Goal: Information Seeking & Learning: Learn about a topic

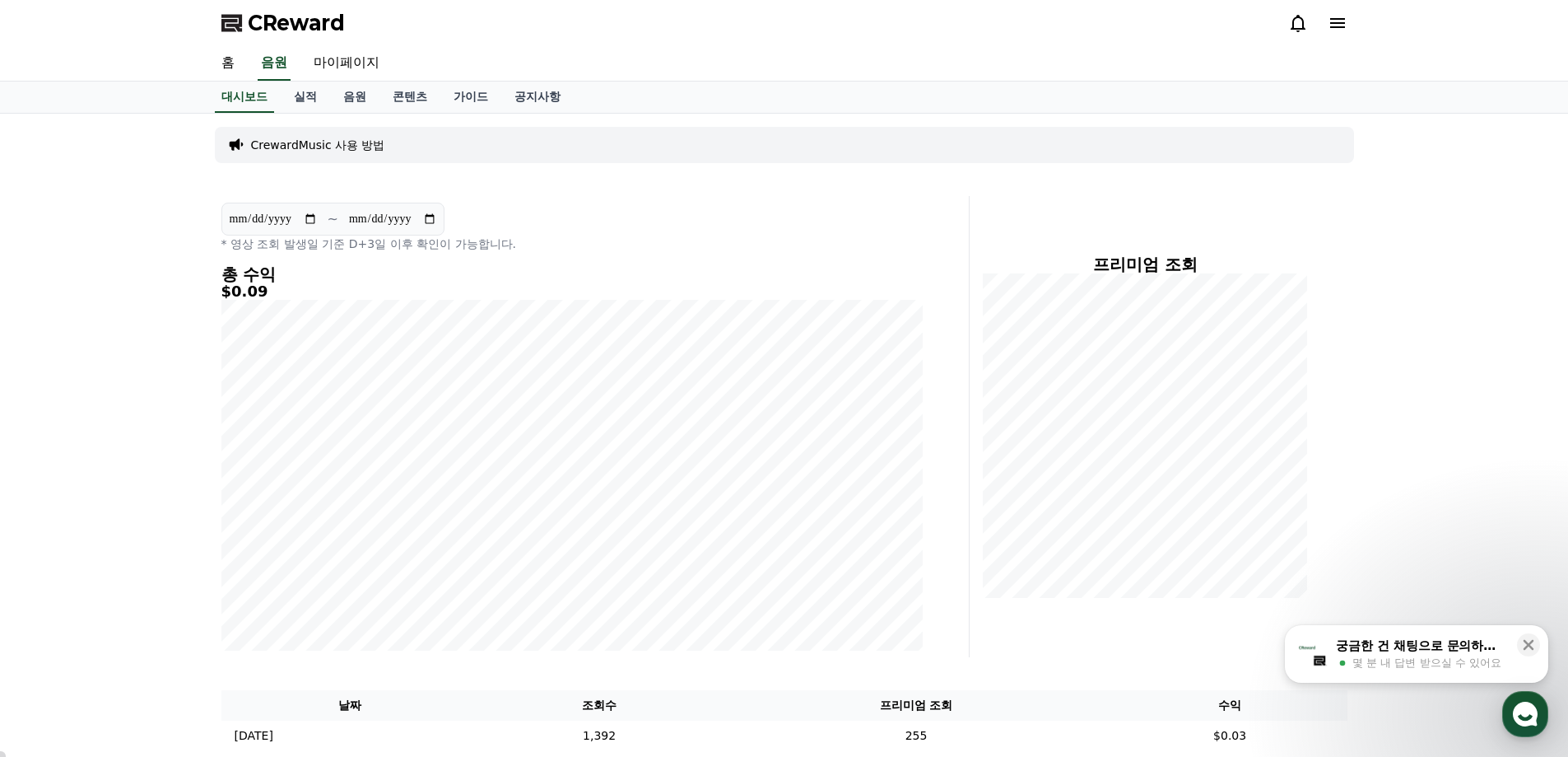
click at [52, 299] on div "**********" at bounding box center [784, 500] width 1568 height 773
click at [409, 92] on link "콘텐츠" at bounding box center [410, 96] width 61 height 31
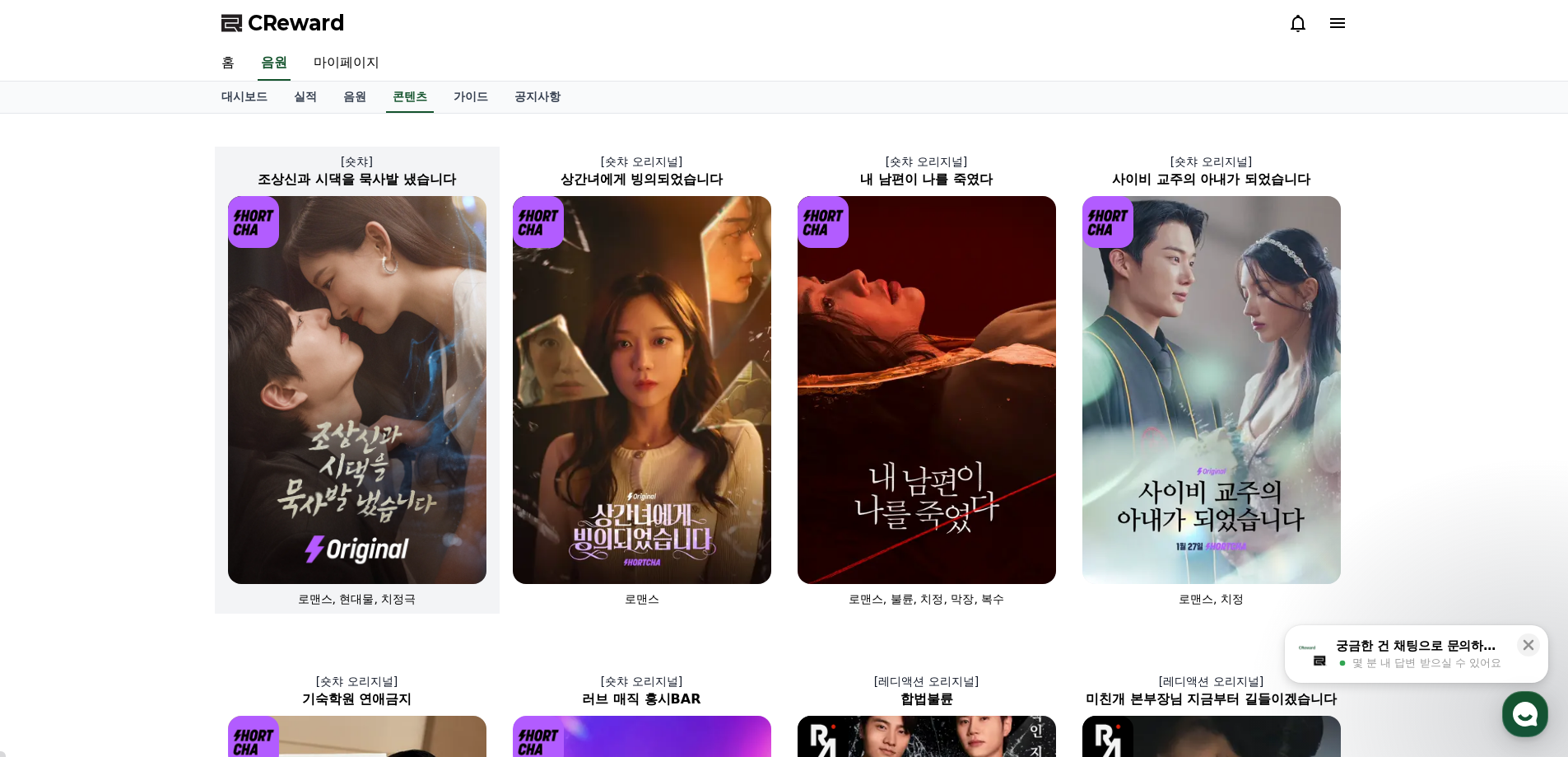
click at [351, 398] on img at bounding box center [358, 390] width 259 height 388
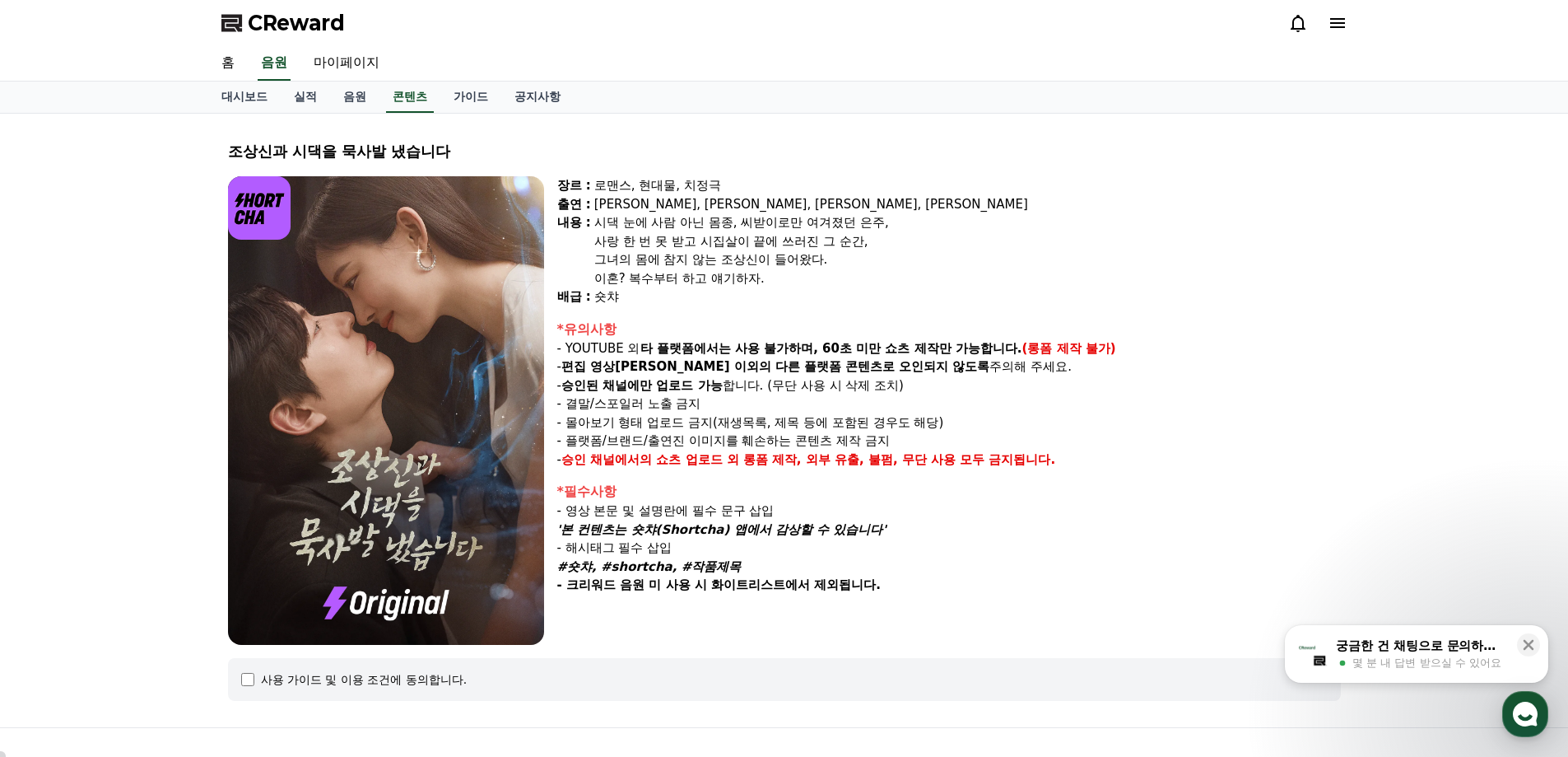
select select
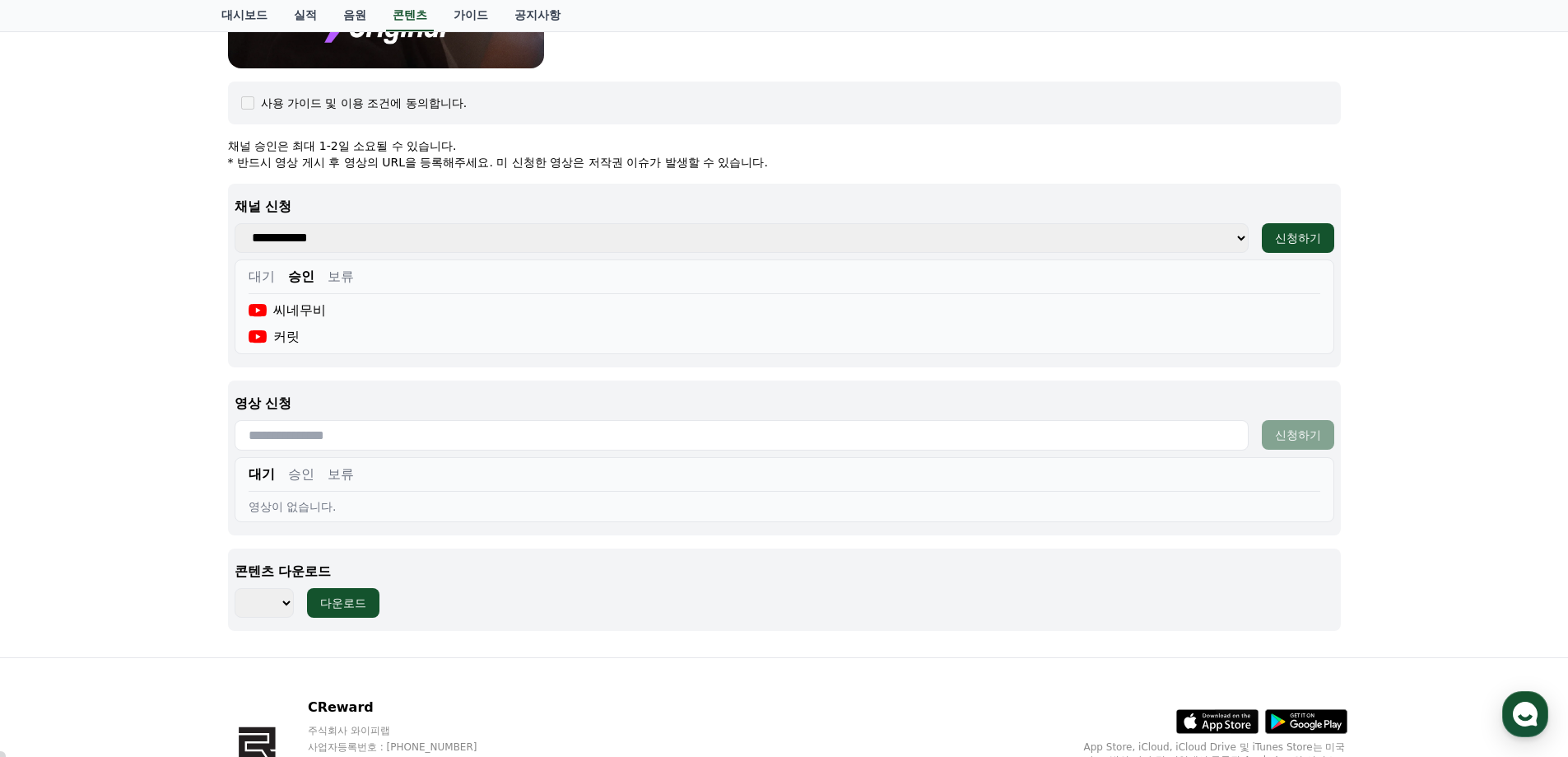
scroll to position [682, 0]
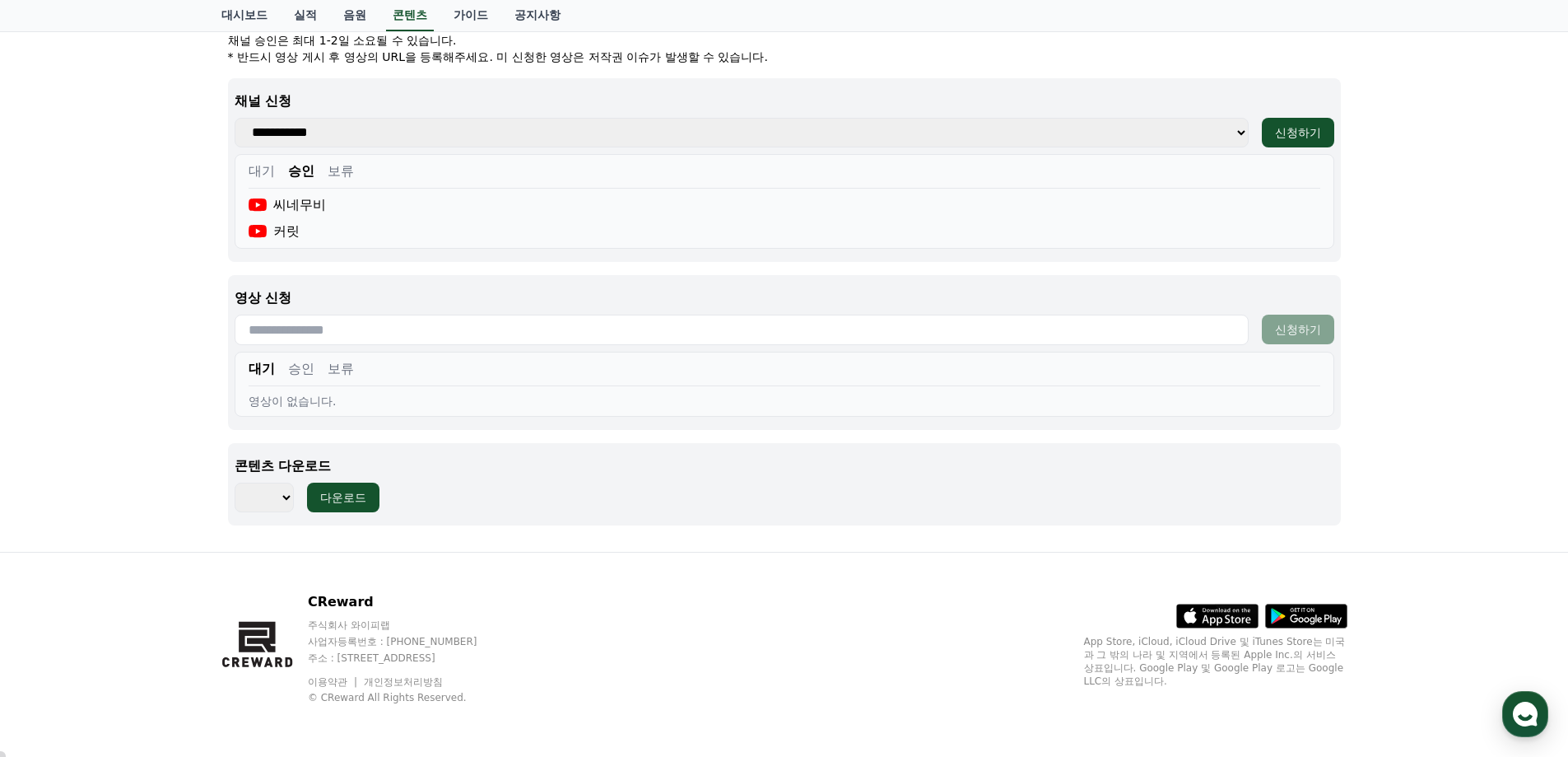
click at [293, 374] on button "승인" at bounding box center [301, 369] width 26 height 19
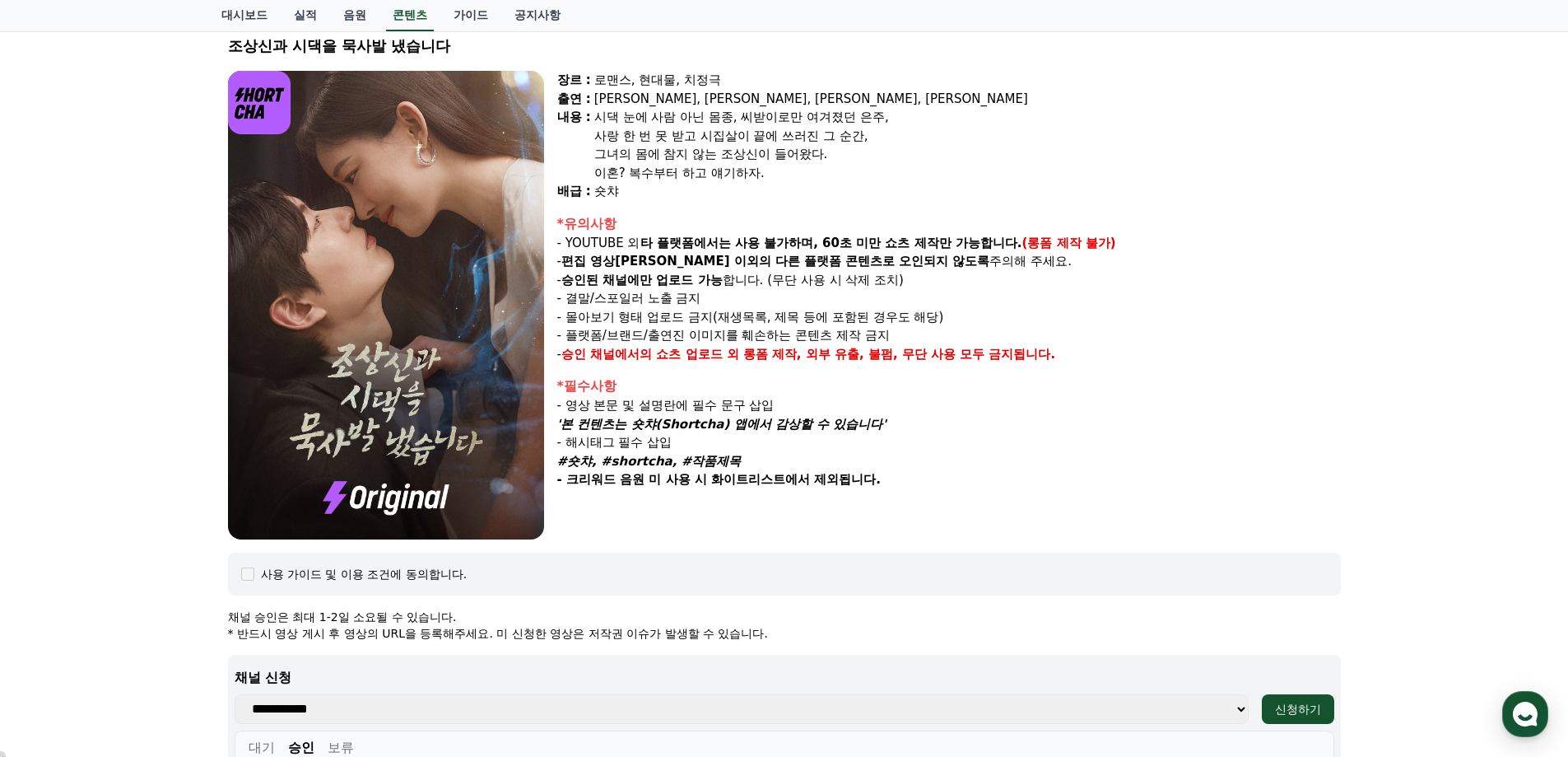
scroll to position [0, 0]
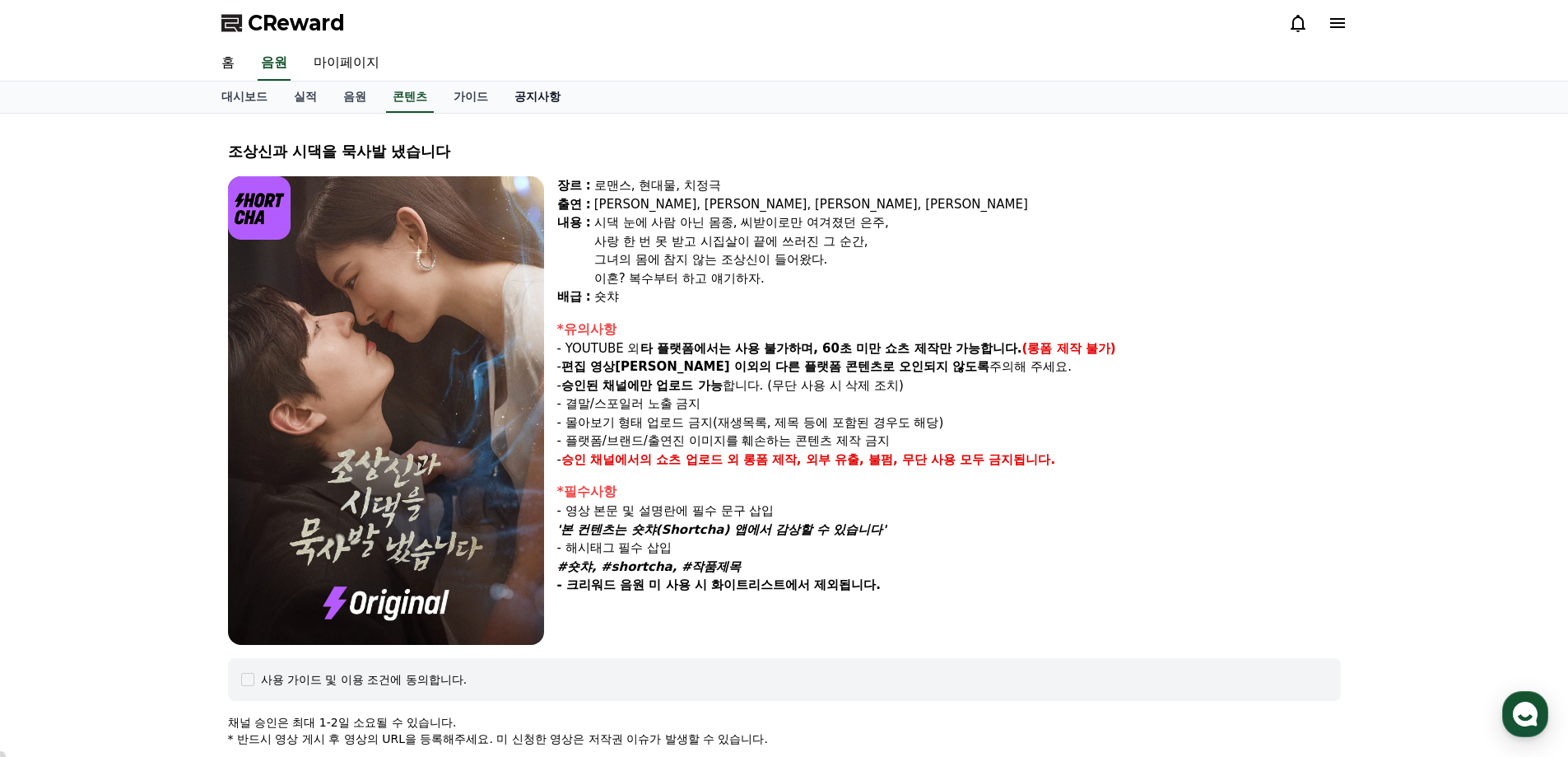
click at [533, 101] on link "공지사항" at bounding box center [538, 96] width 73 height 31
click at [533, 101] on link "공지사항" at bounding box center [538, 96] width 59 height 31
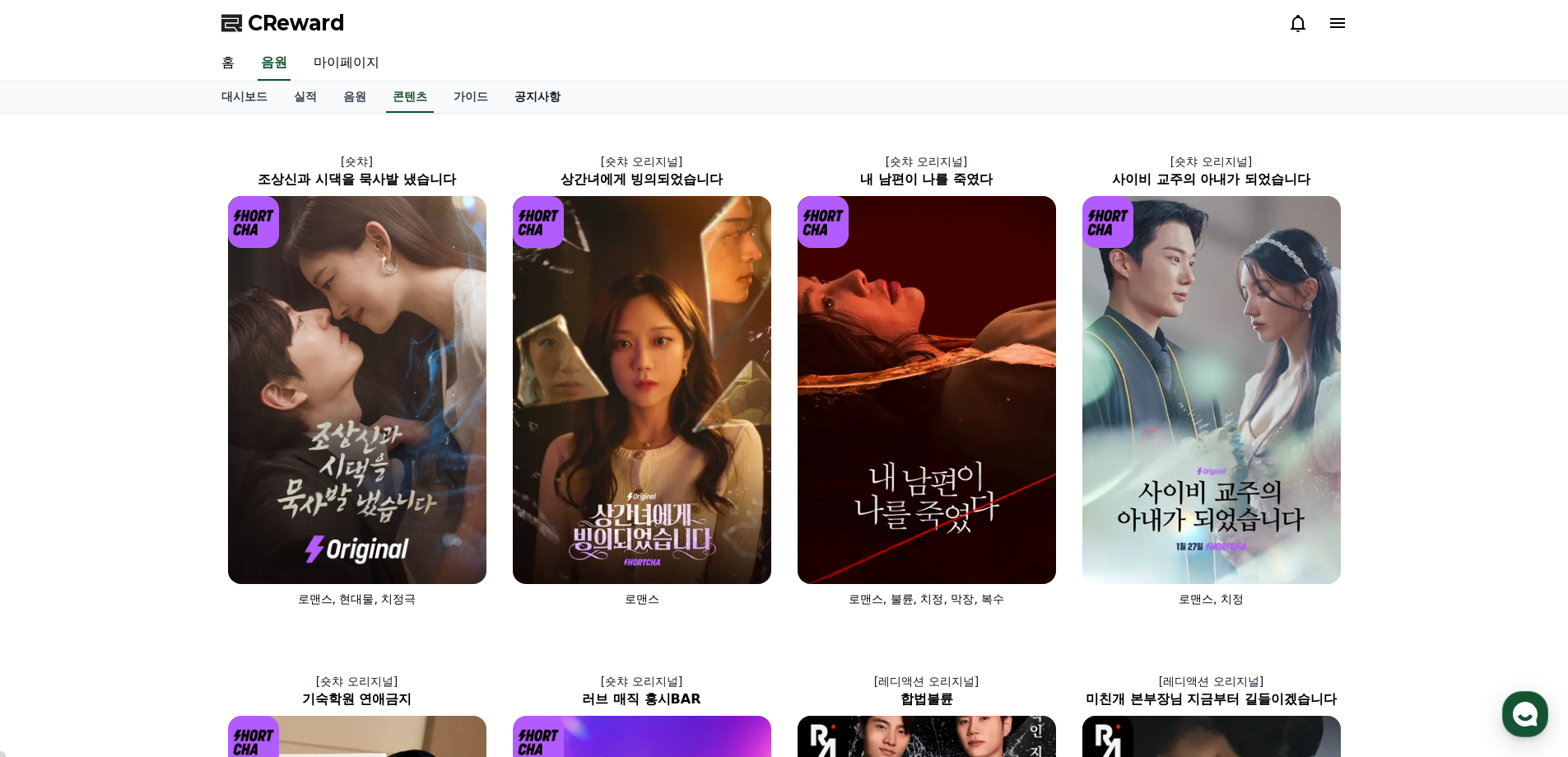
click at [544, 100] on link "공지사항" at bounding box center [538, 96] width 73 height 31
